Goal: Information Seeking & Learning: Learn about a topic

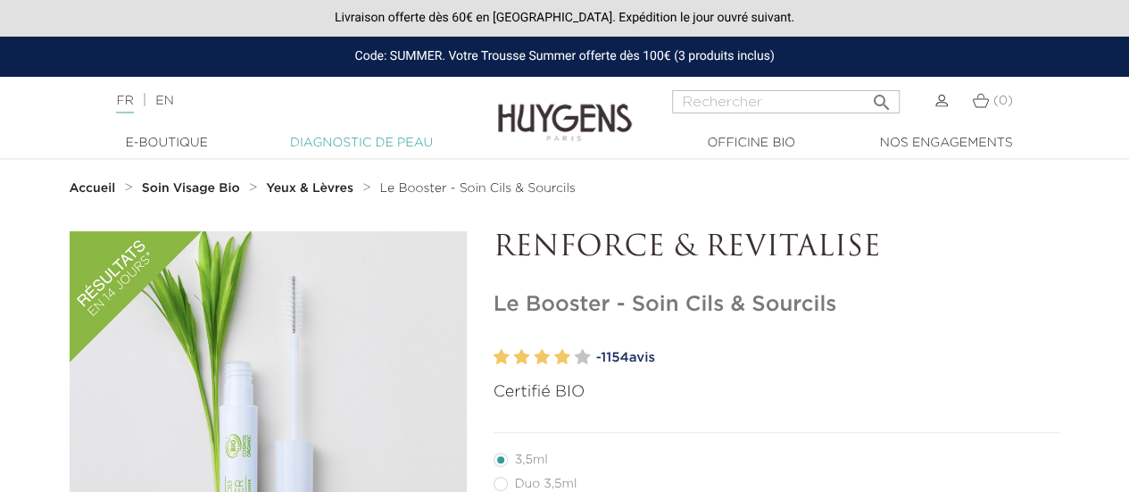
click at [391, 139] on link "Diagnostic de peau" at bounding box center [361, 143] width 179 height 19
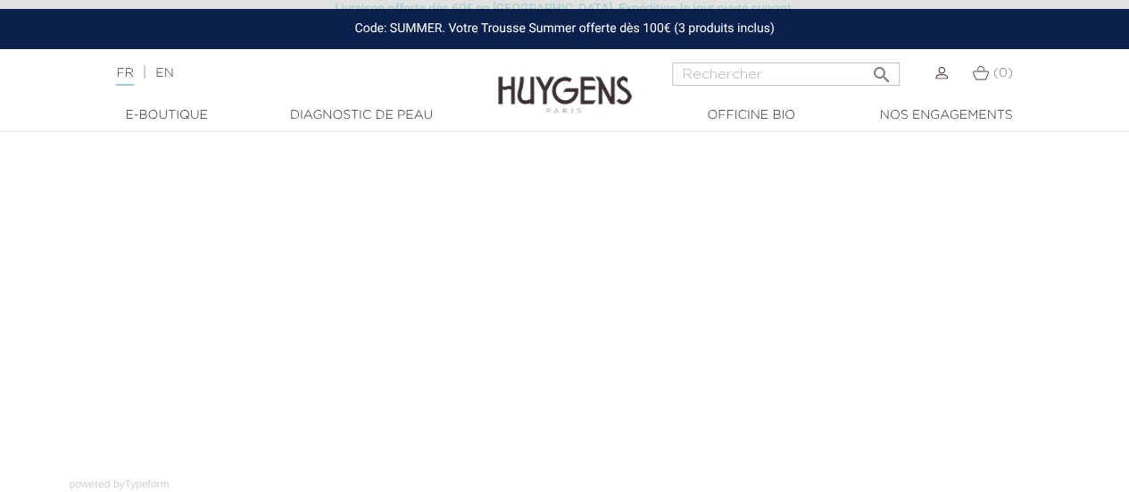
scroll to position [245, 0]
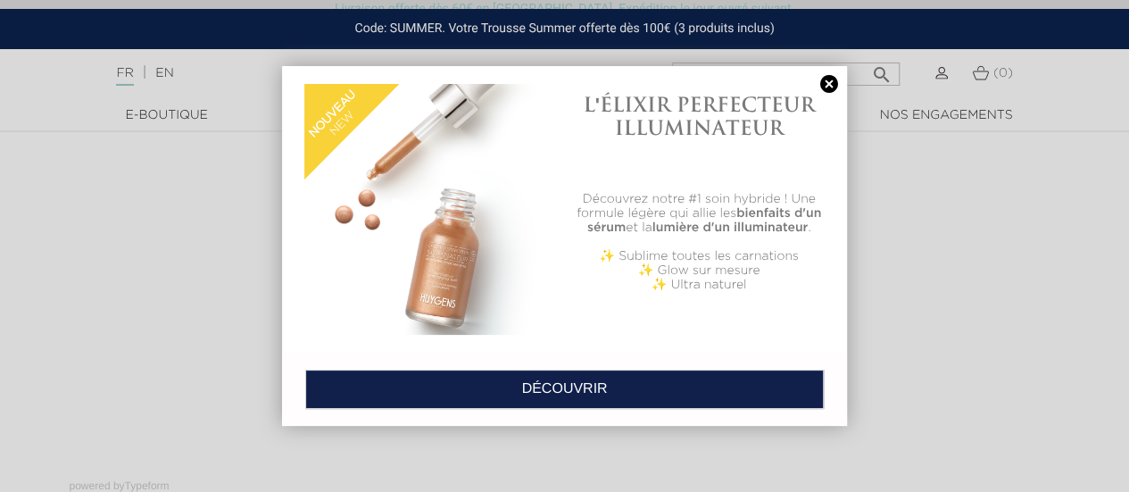
click at [452, 287] on img at bounding box center [429, 209] width 251 height 251
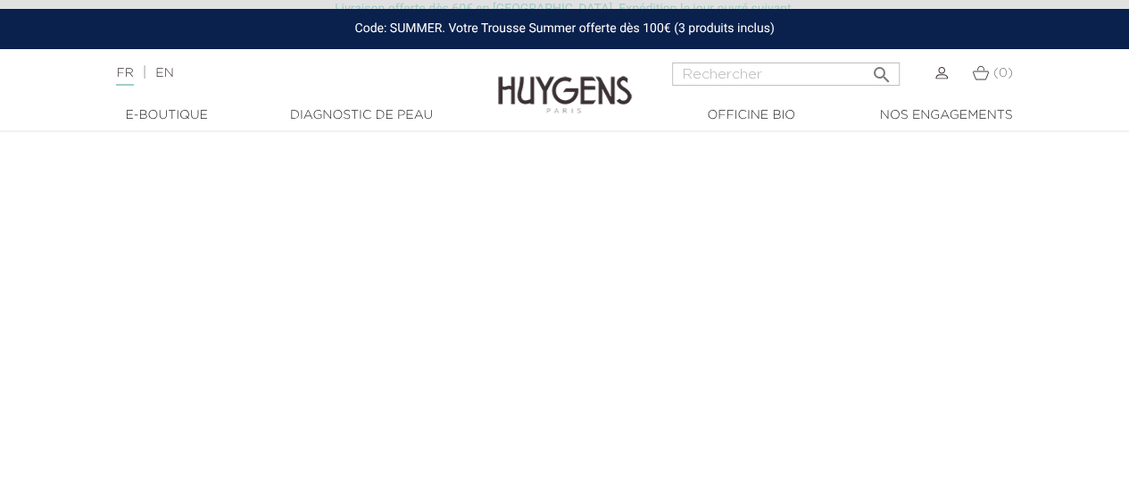
scroll to position [227, 0]
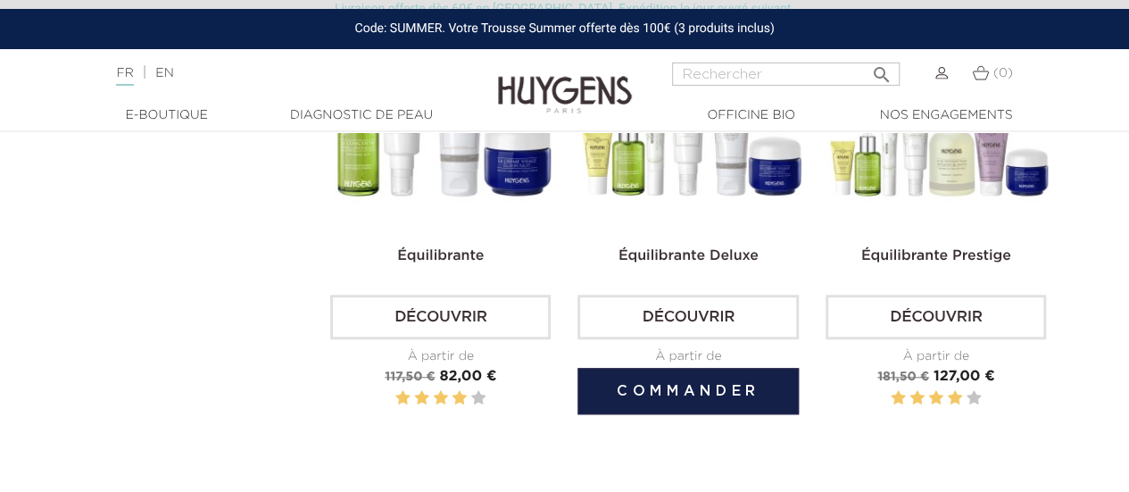
scroll to position [620, 0]
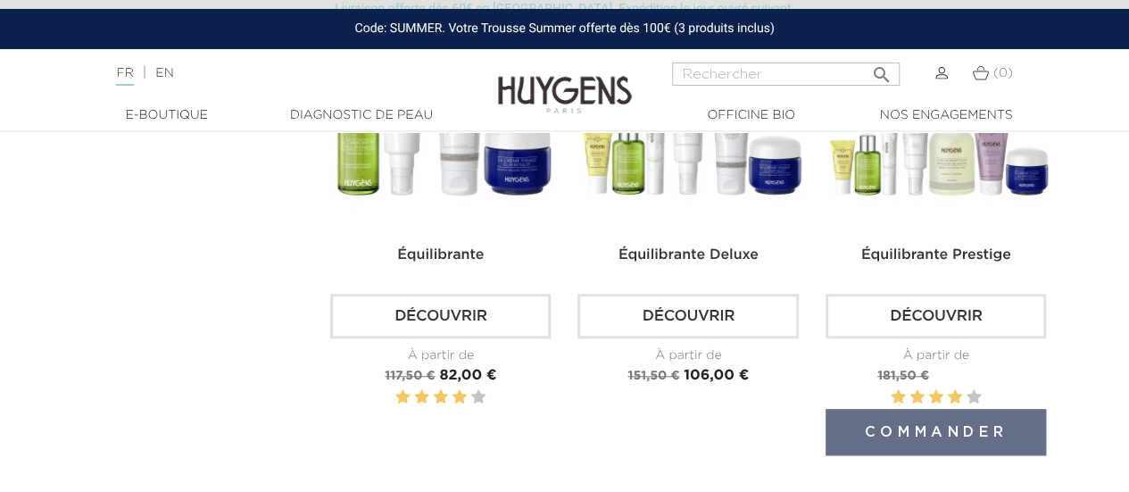
click at [894, 318] on link "Découvrir" at bounding box center [936, 316] width 220 height 45
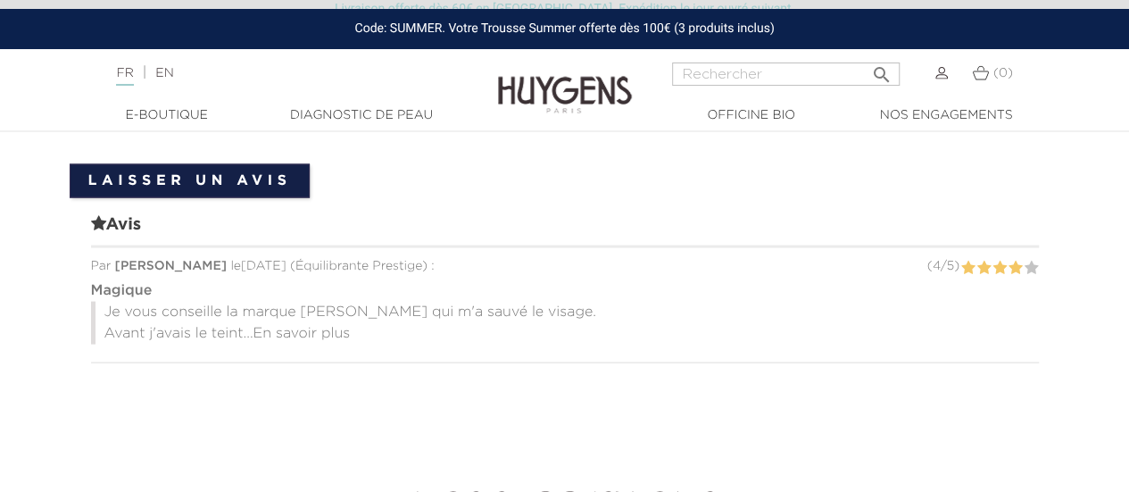
scroll to position [1672, 0]
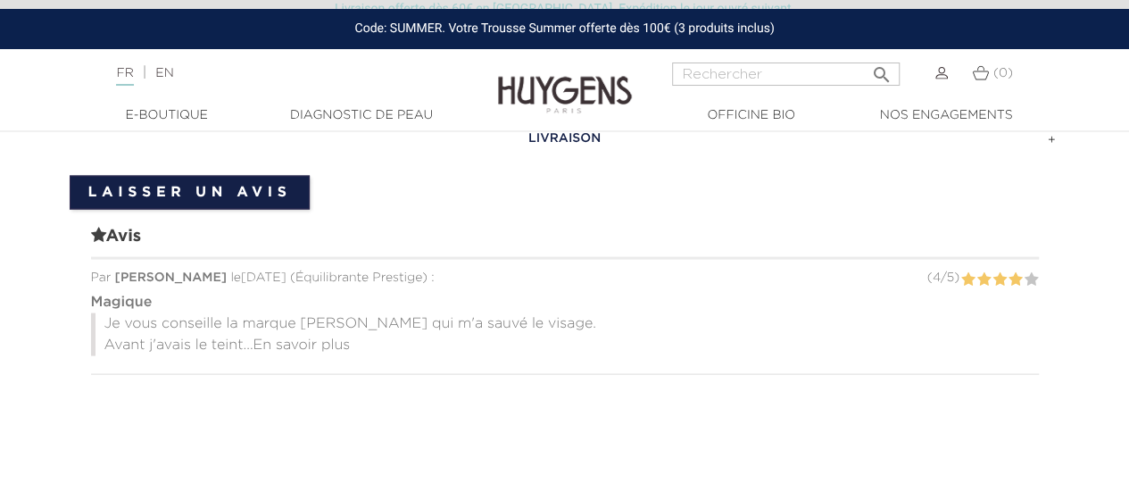
click at [289, 337] on span "En savoir plus" at bounding box center [301, 344] width 97 height 14
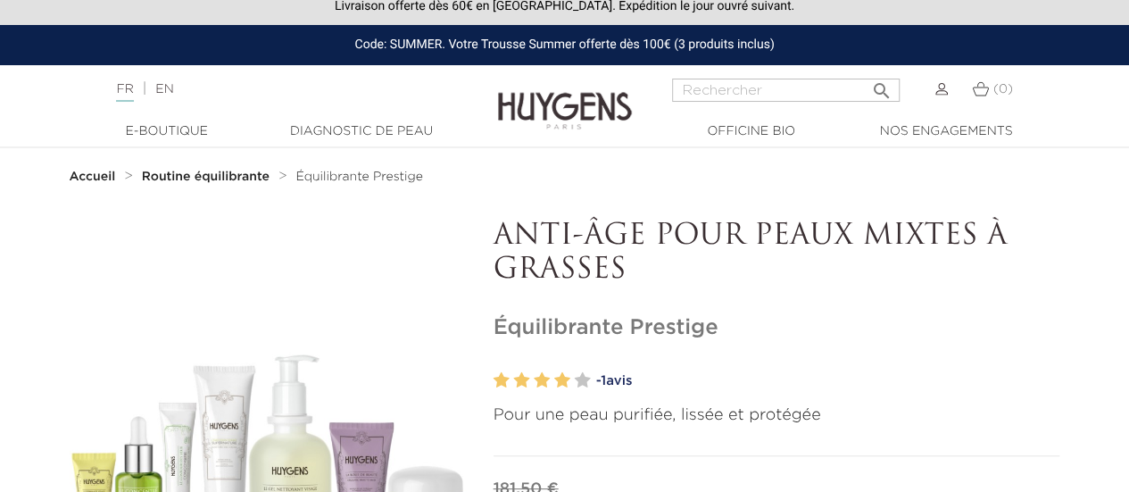
scroll to position [0, 0]
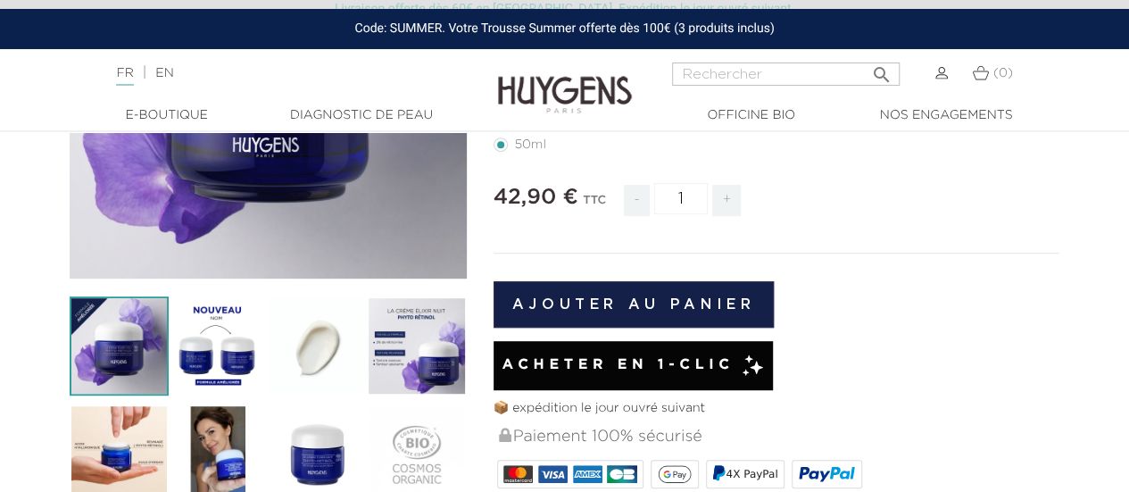
scroll to position [411, 0]
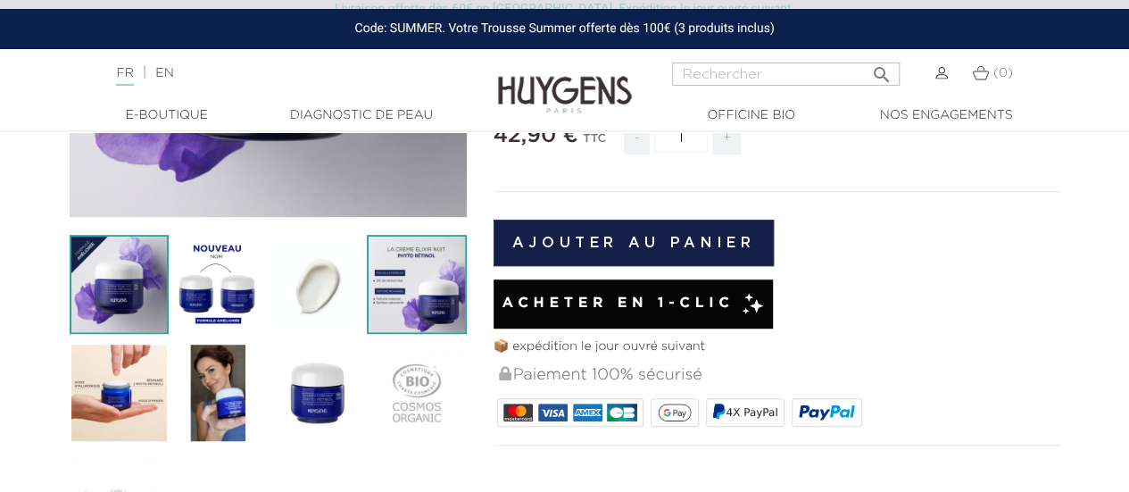
click at [409, 279] on img at bounding box center [416, 284] width 99 height 99
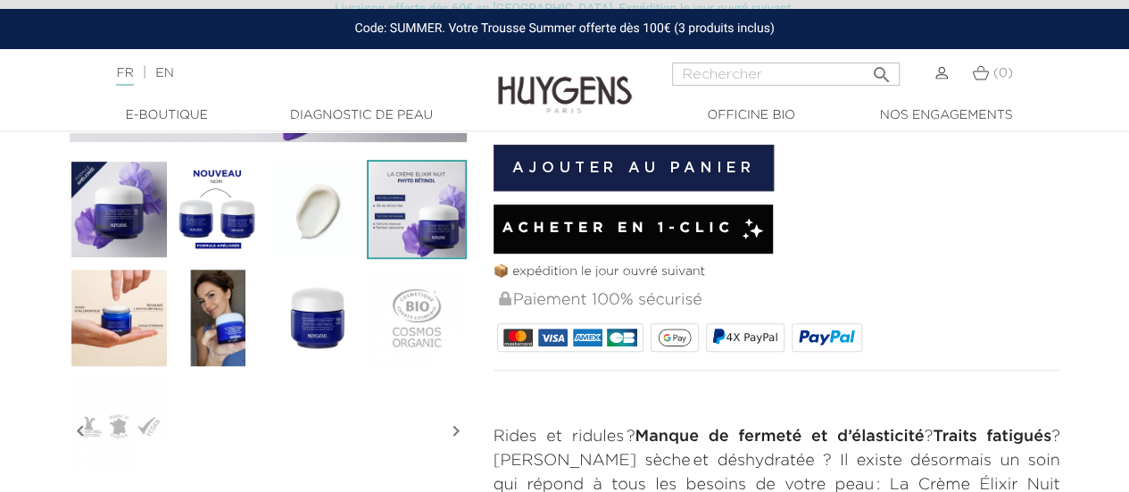
scroll to position [488, 0]
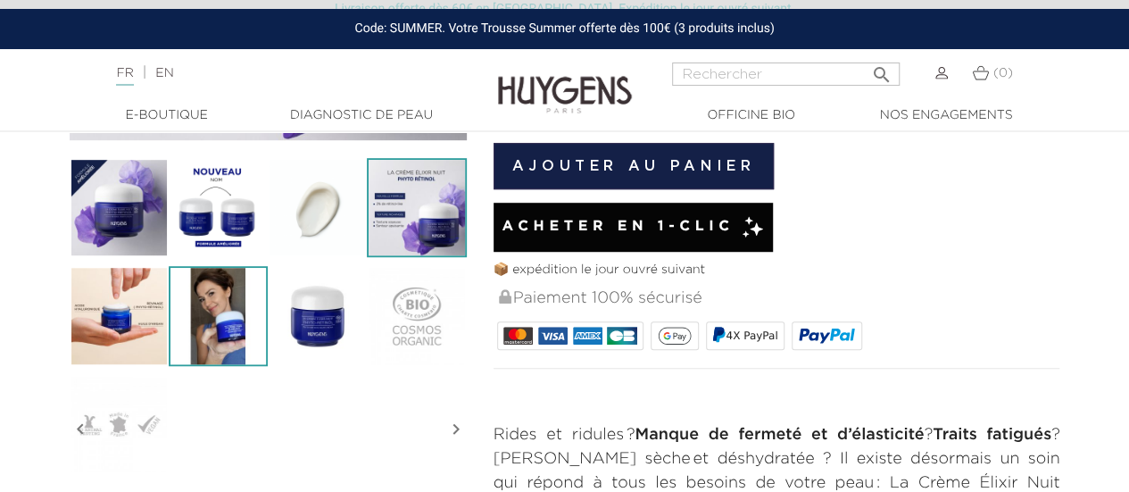
click at [246, 304] on img at bounding box center [218, 315] width 99 height 99
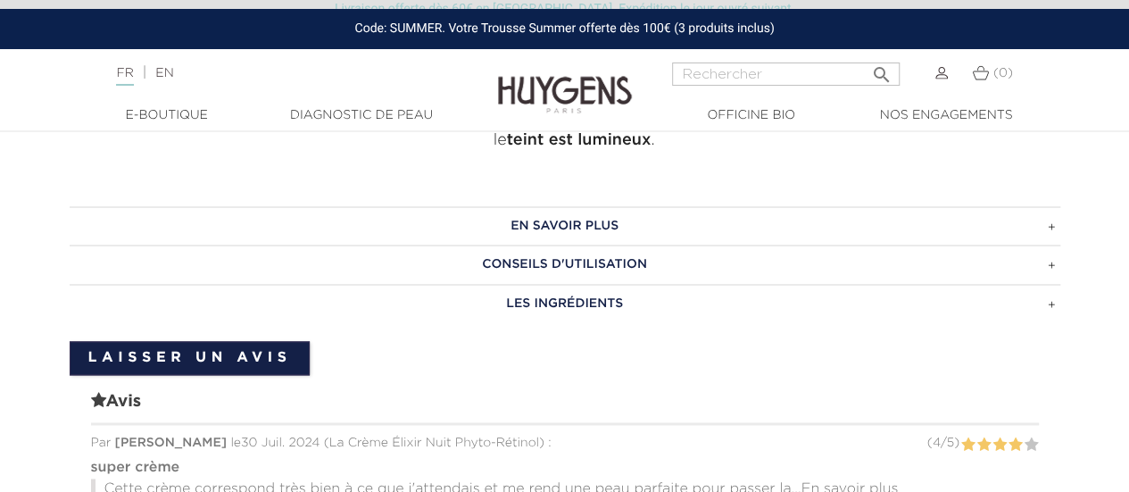
scroll to position [1073, 0]
click at [546, 283] on h3 "Les ingrédients" at bounding box center [565, 302] width 991 height 39
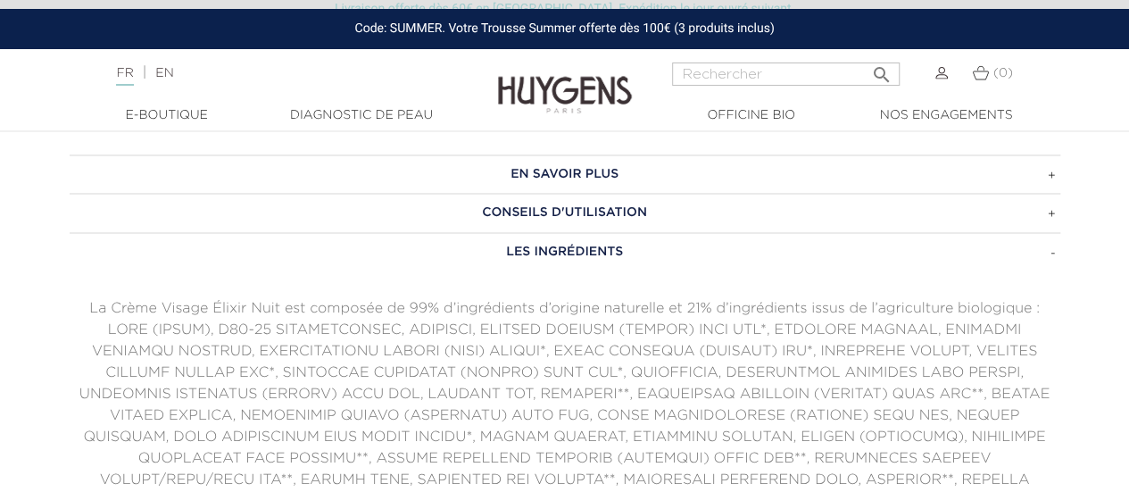
scroll to position [1125, 0]
click at [605, 154] on h3 "En savoir plus" at bounding box center [565, 173] width 991 height 39
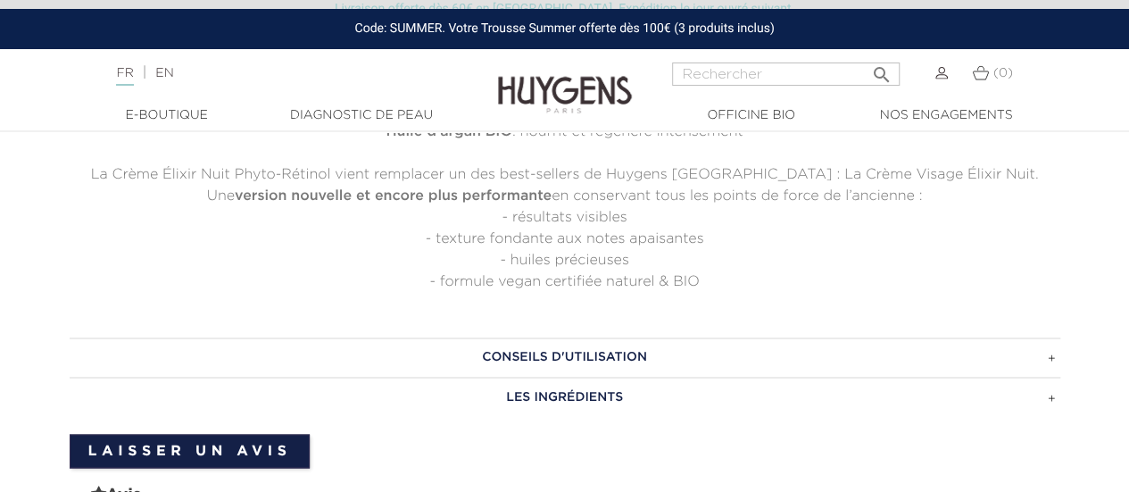
scroll to position [1308, 0]
click at [627, 336] on h3 "Conseils d'utilisation" at bounding box center [565, 355] width 991 height 39
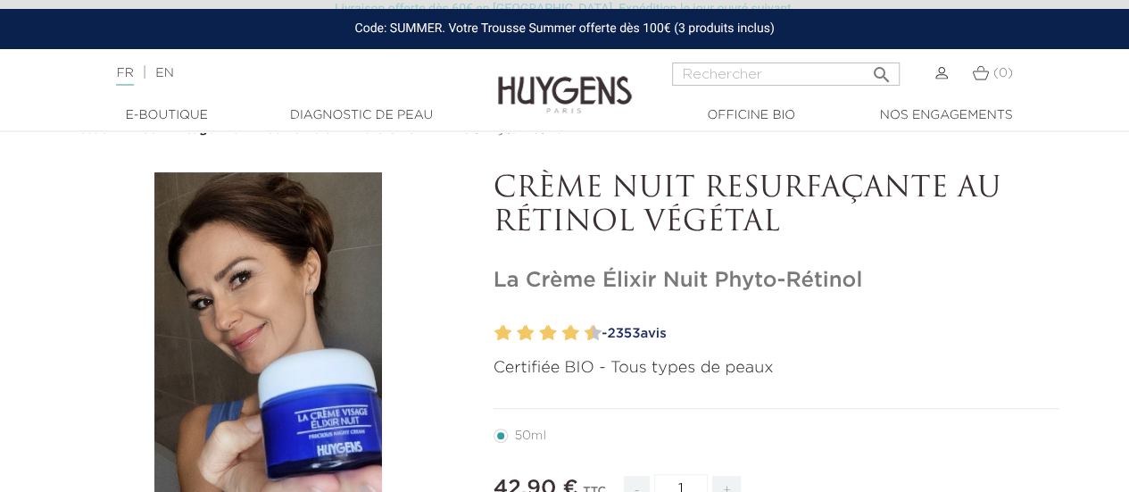
scroll to position [0, 0]
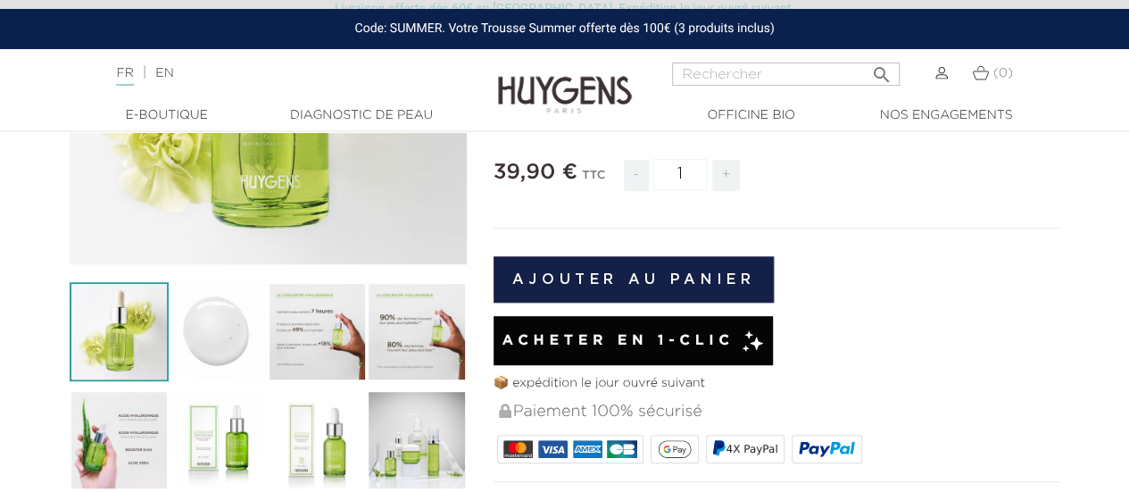
scroll to position [365, 0]
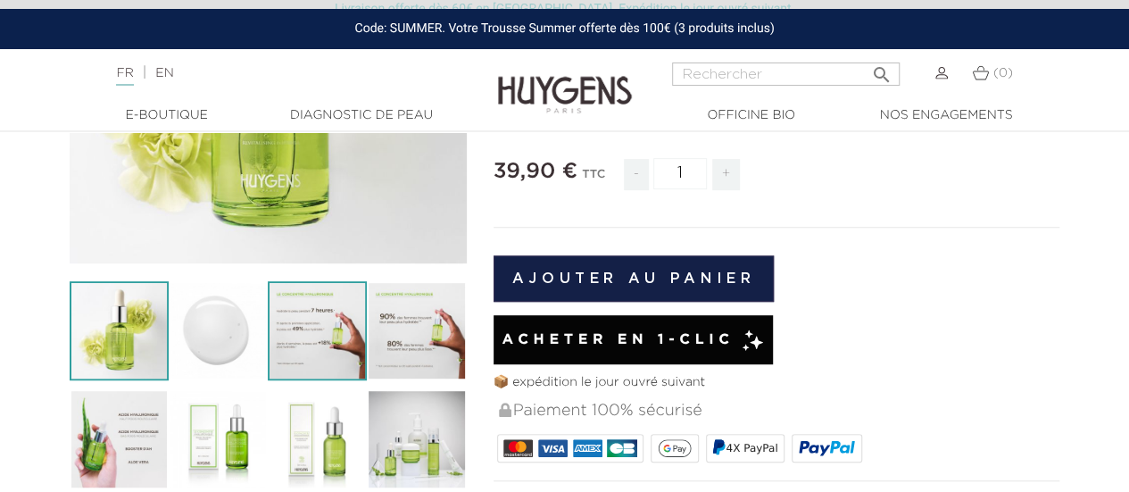
click at [325, 328] on img at bounding box center [317, 330] width 99 height 99
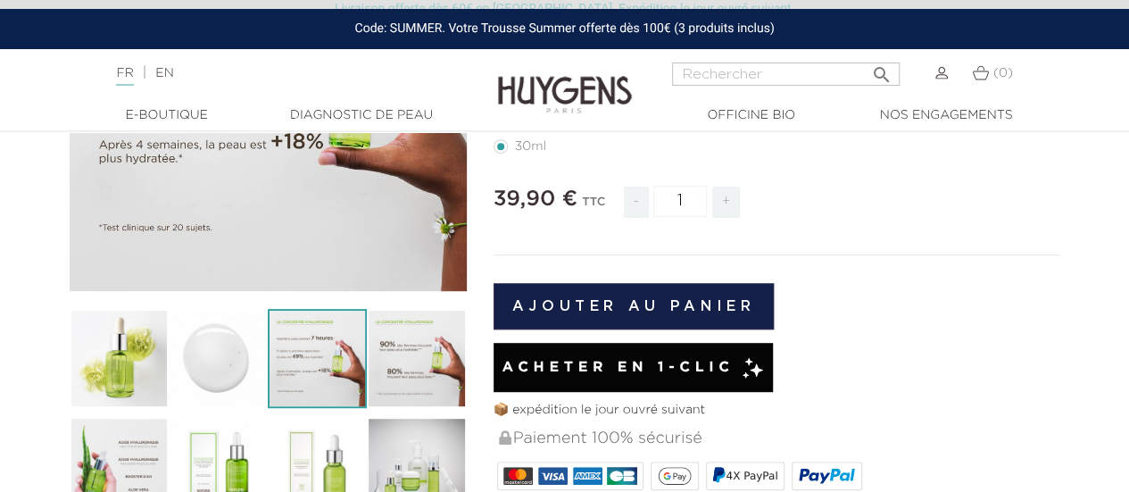
scroll to position [341, 0]
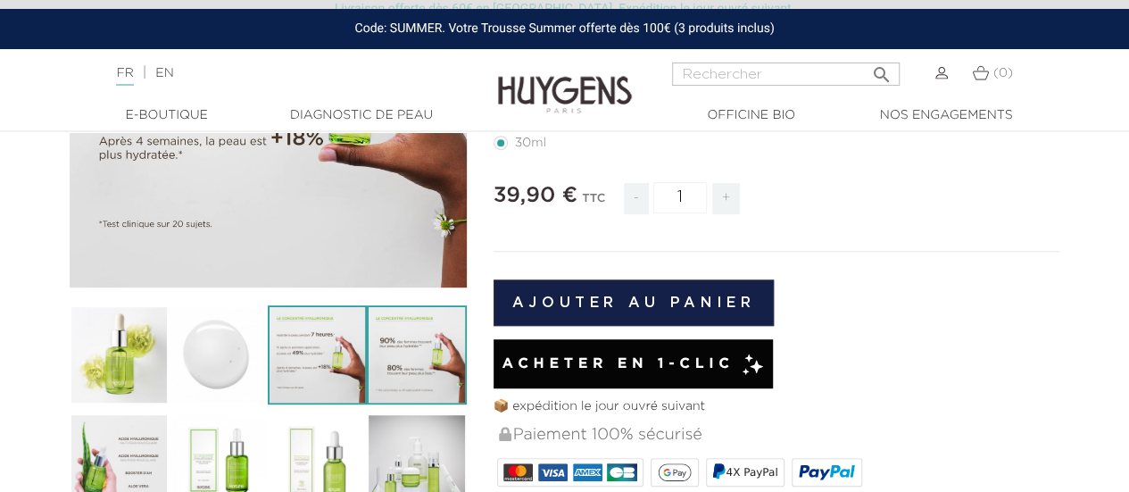
click at [454, 363] on img at bounding box center [416, 354] width 99 height 99
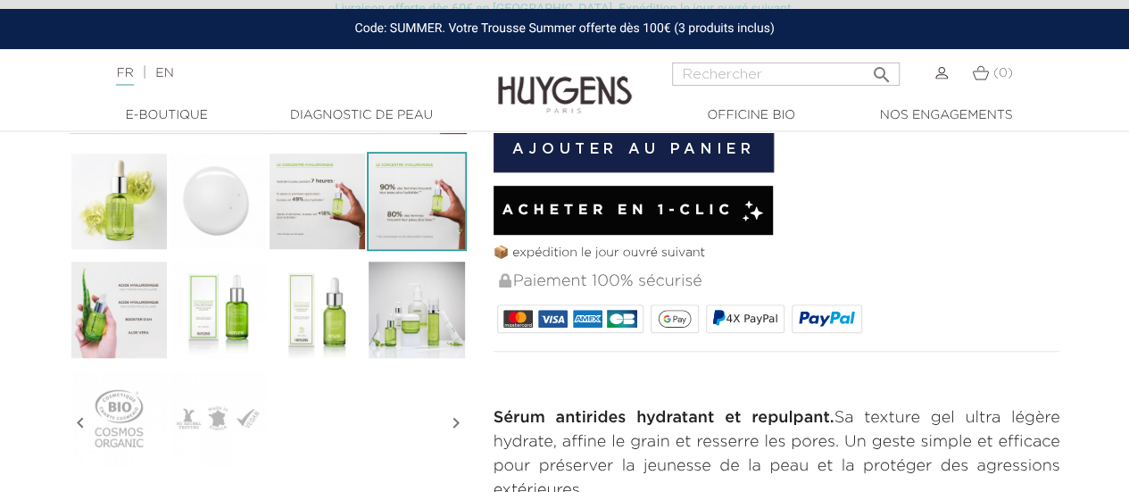
scroll to position [499, 0]
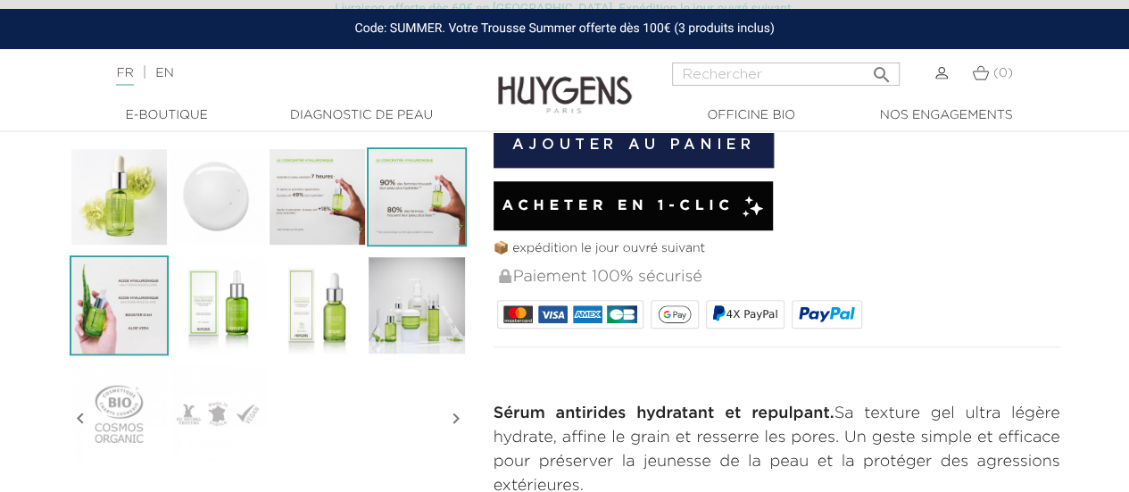
click at [116, 322] on img at bounding box center [119, 304] width 99 height 99
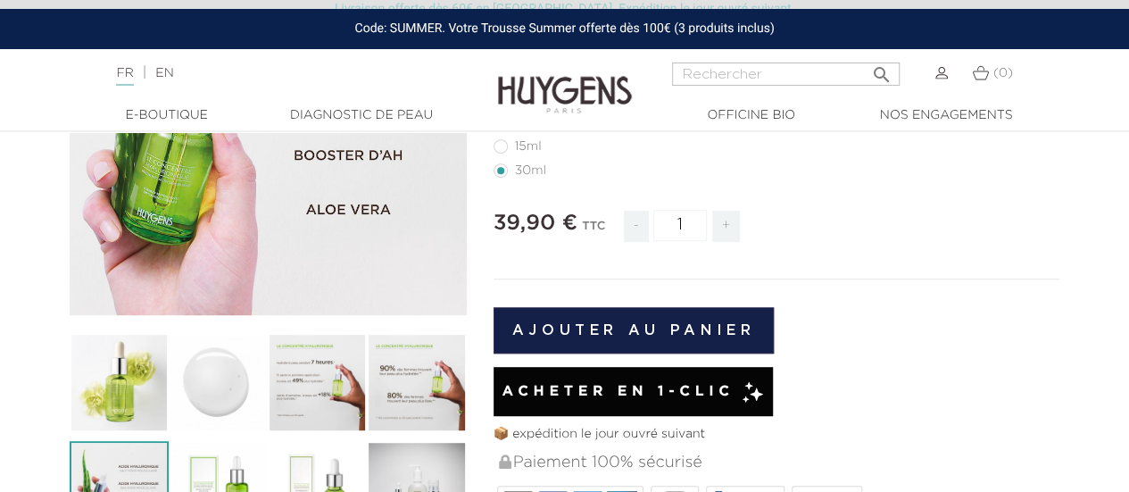
scroll to position [454, 0]
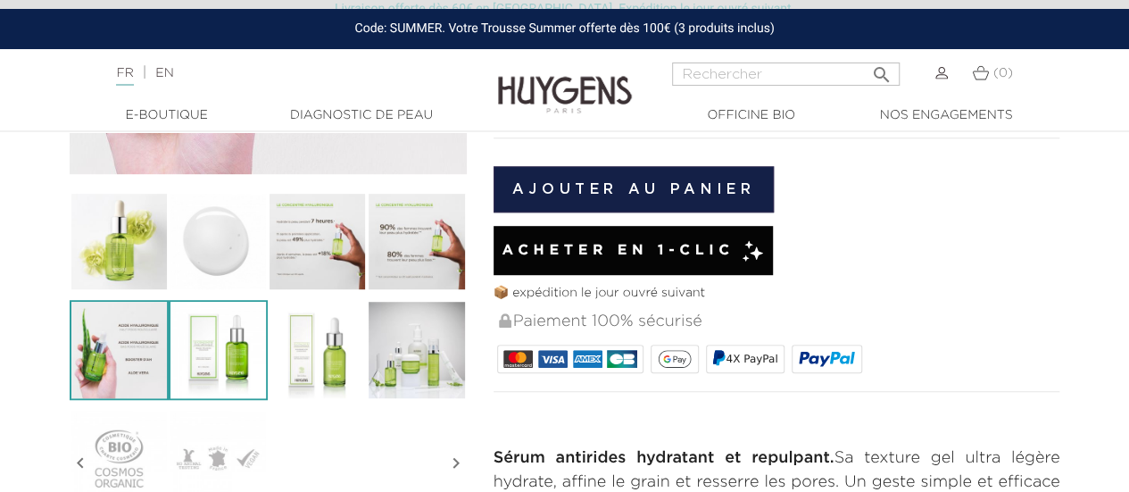
click at [170, 313] on img at bounding box center [218, 349] width 99 height 99
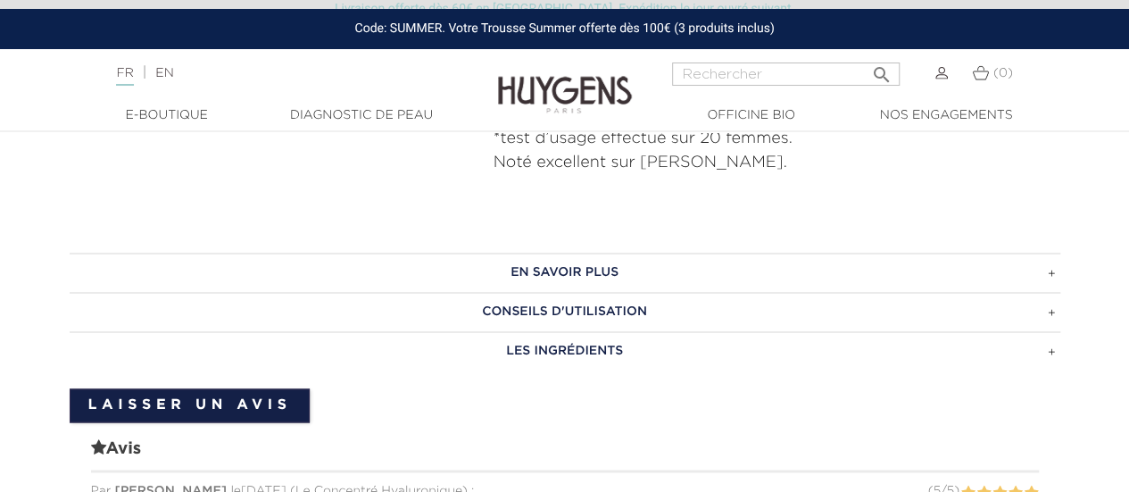
scroll to position [1238, 0]
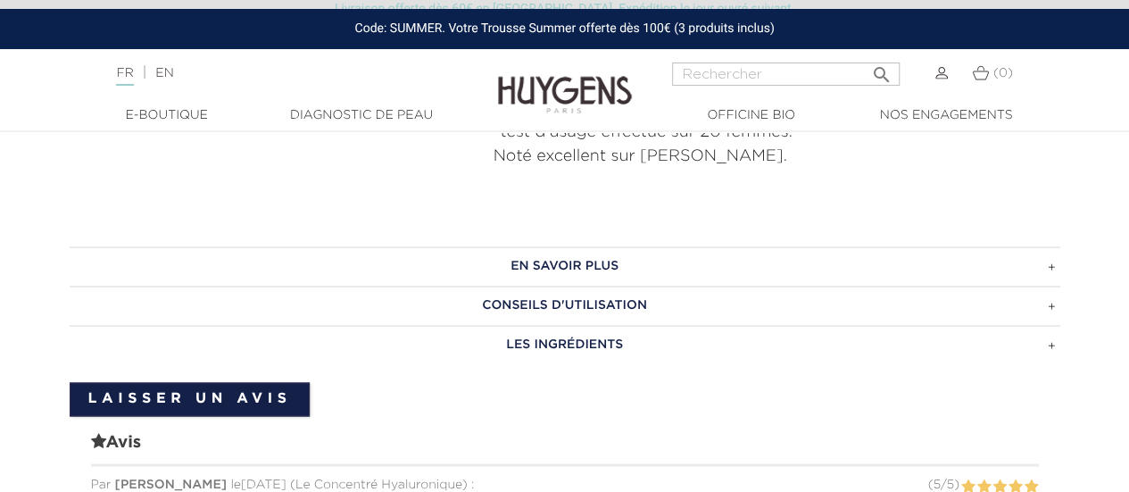
click at [614, 355] on h3 "LES INGRÉDIENTS" at bounding box center [565, 344] width 991 height 39
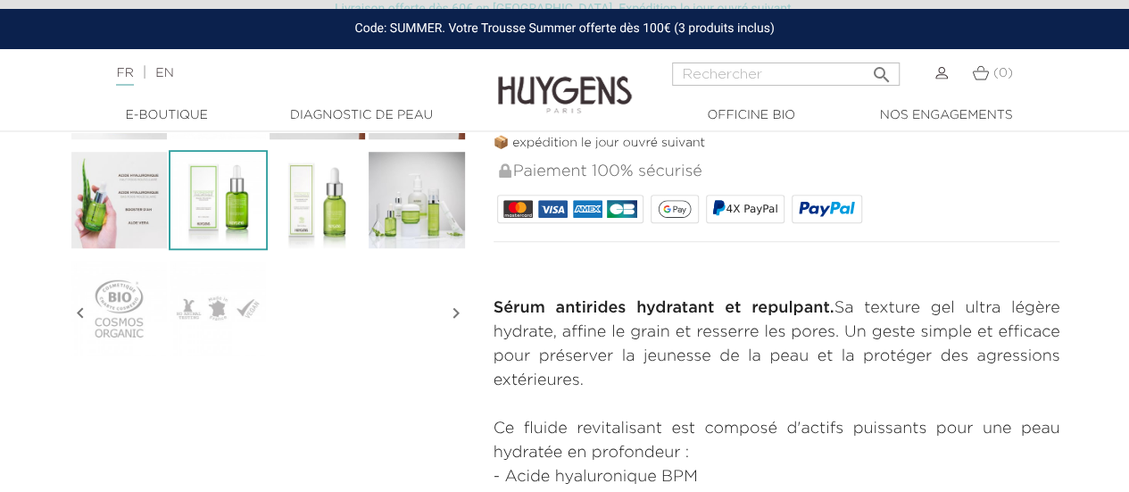
scroll to position [585, 0]
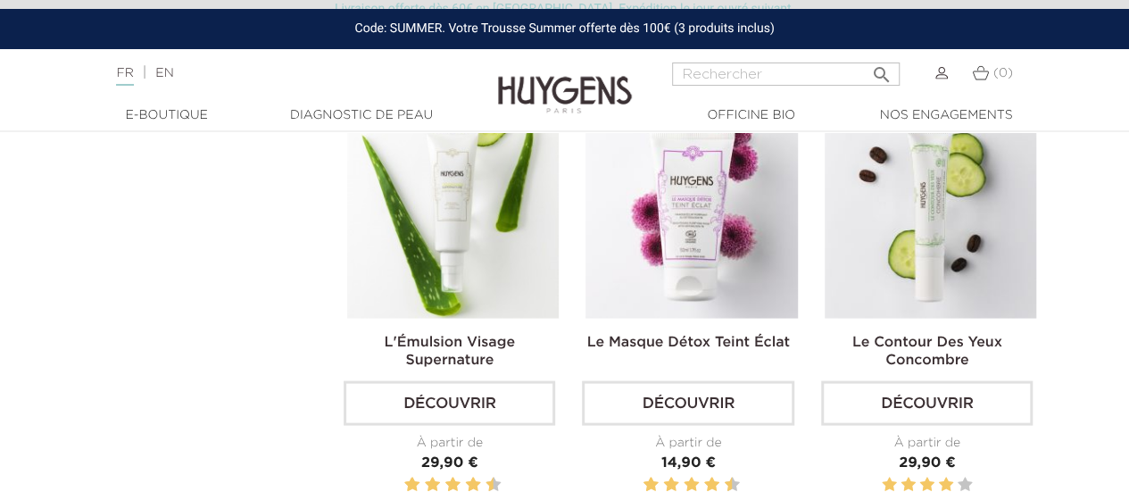
scroll to position [1625, 0]
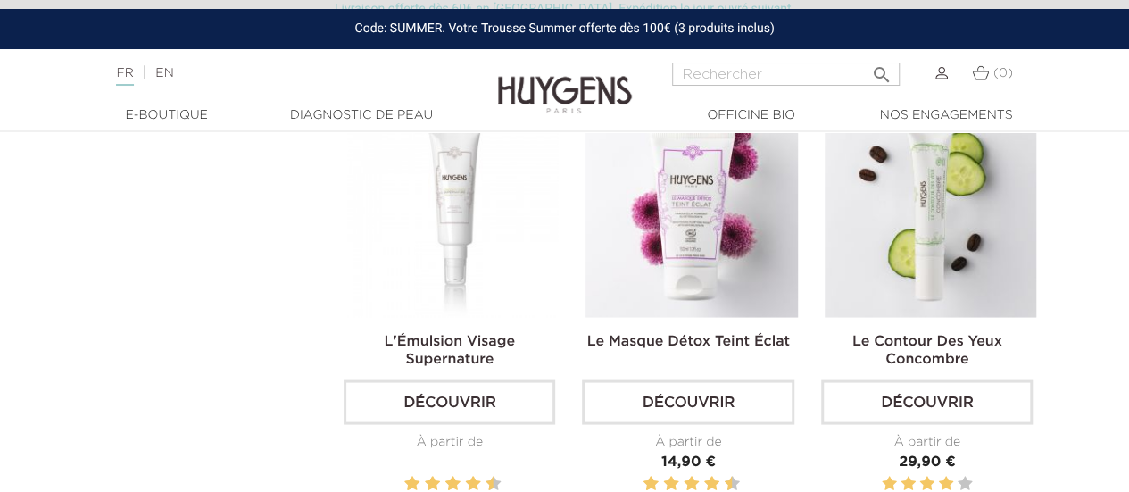
click at [462, 349] on link "L'Émulsion Visage Supernature" at bounding box center [450, 350] width 130 height 32
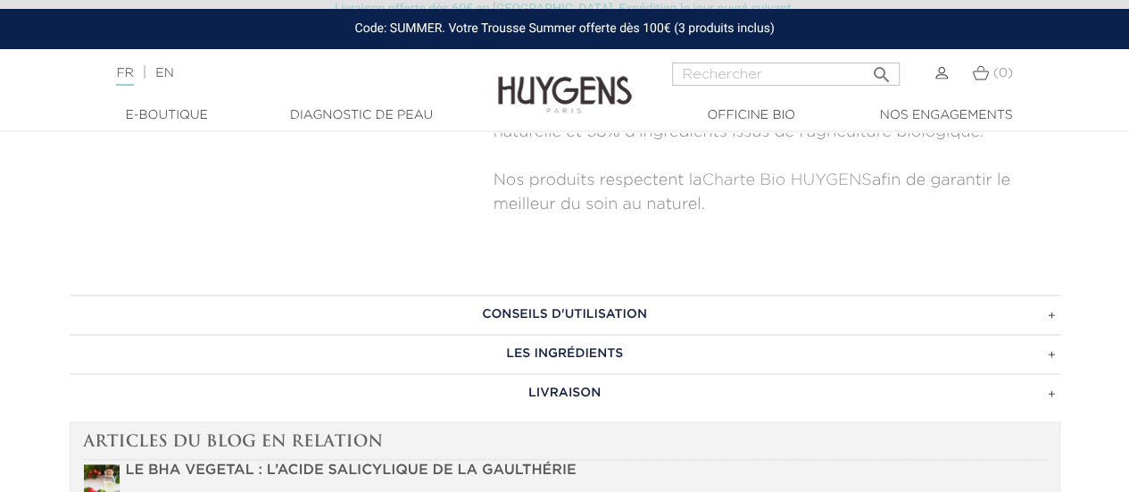
scroll to position [1054, 0]
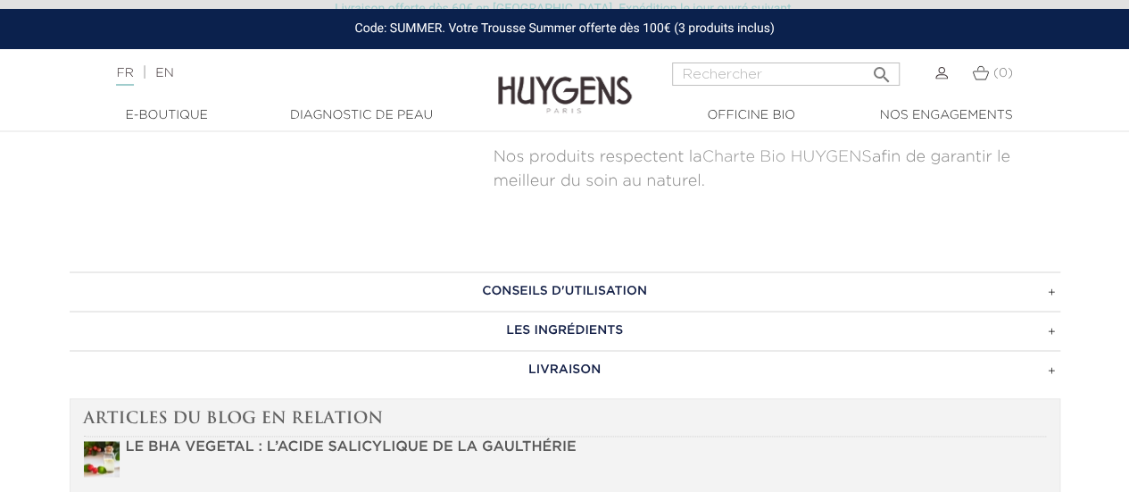
click at [444, 290] on h3 "CONSEILS D'UTILISATION" at bounding box center [565, 290] width 991 height 39
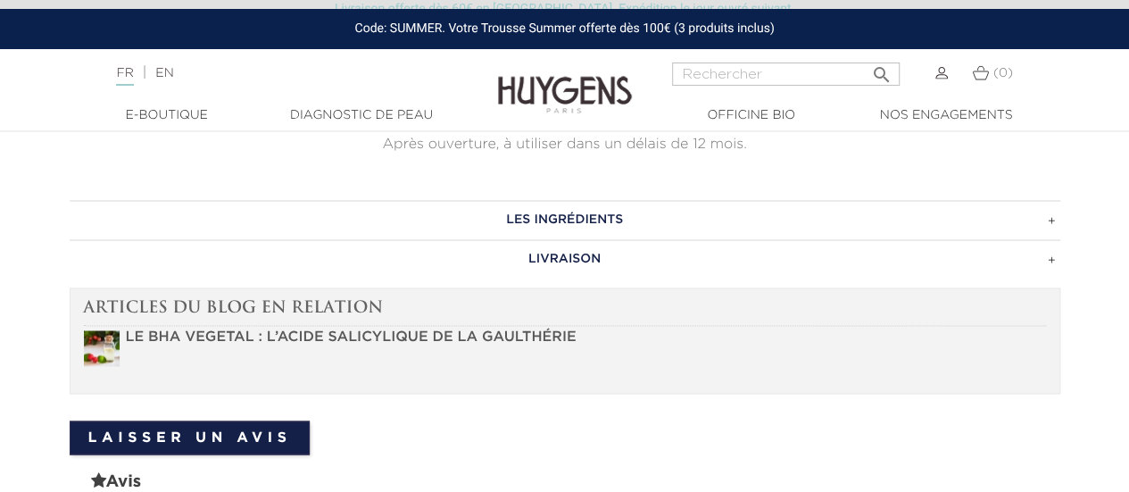
scroll to position [1368, 0]
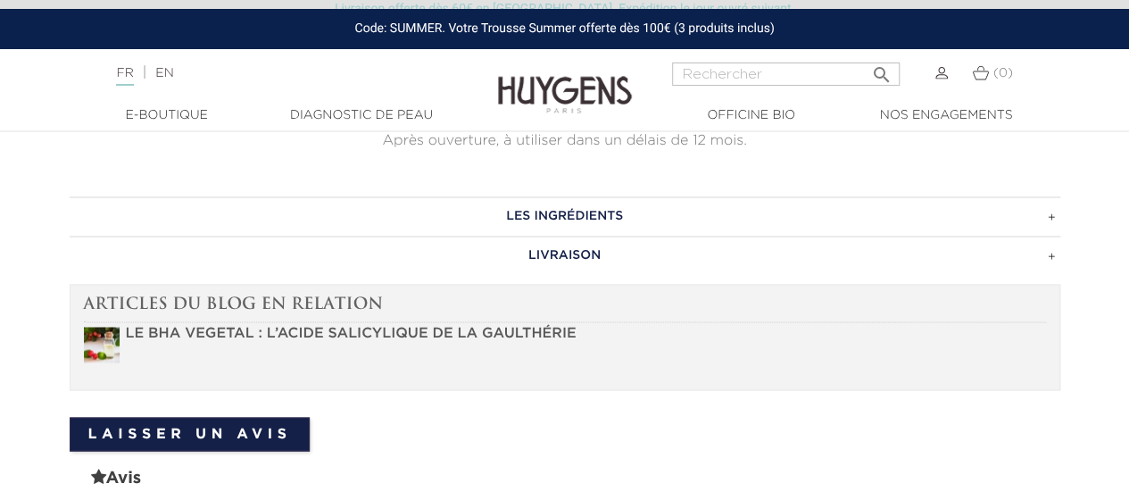
click at [396, 329] on strong "LE BHA VEGETAL : L’ACIDE SALICYLIQUE DE LA GAULTHÉRIE" at bounding box center [351, 333] width 451 height 14
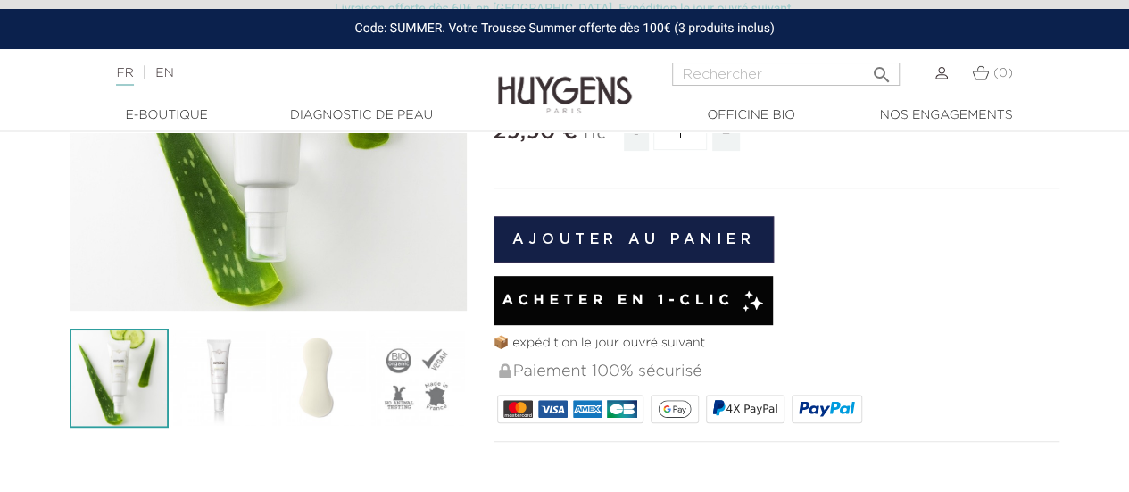
scroll to position [102, 0]
